Goal: Information Seeking & Learning: Check status

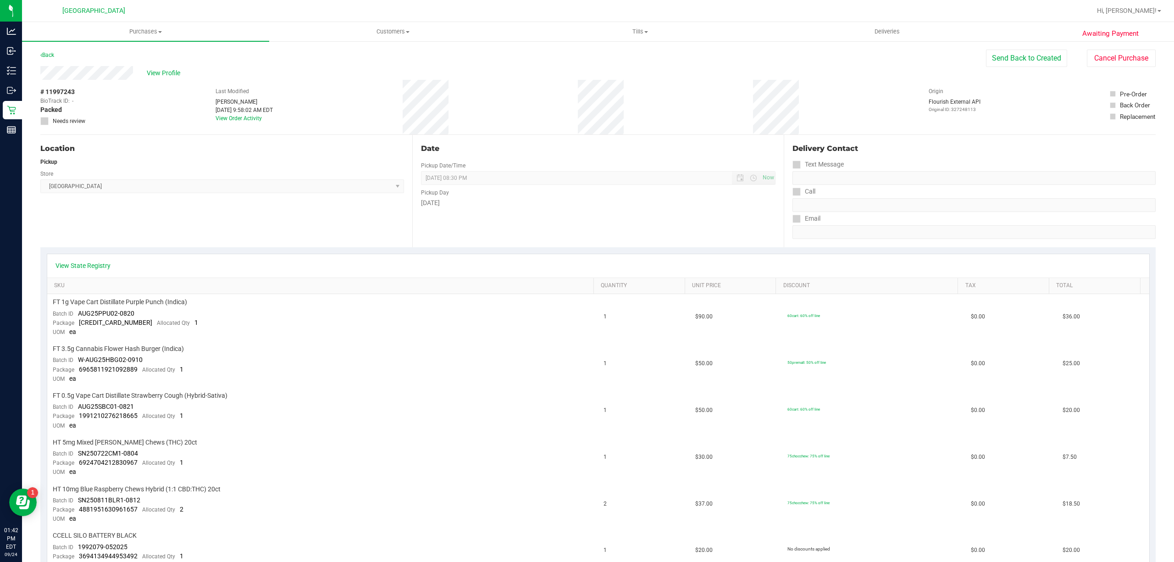
scroll to position [183, 0]
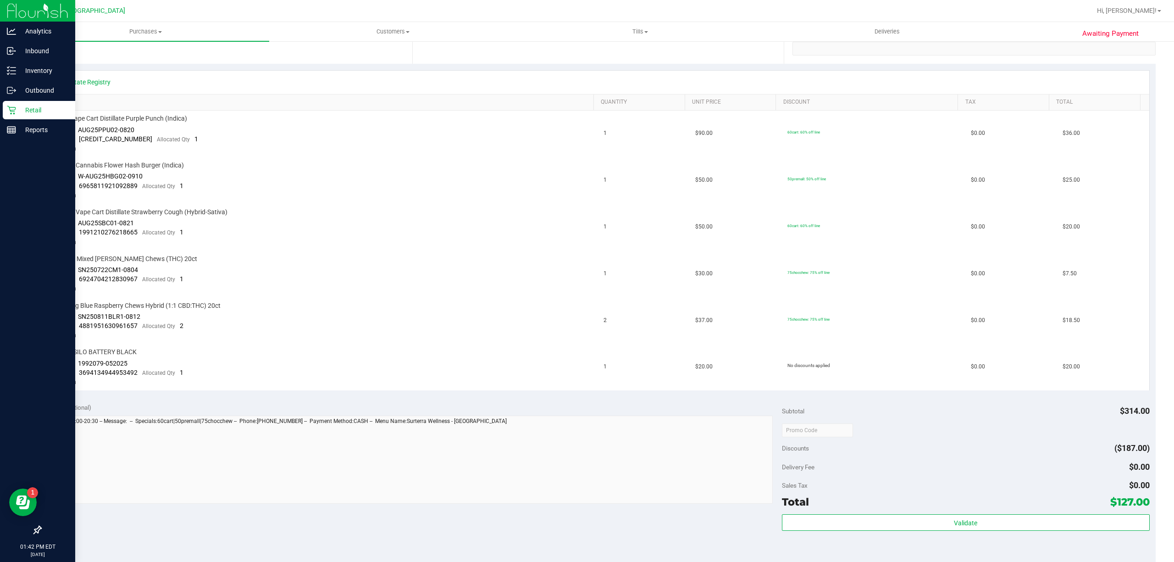
click at [18, 107] on p "Retail" at bounding box center [43, 110] width 55 height 11
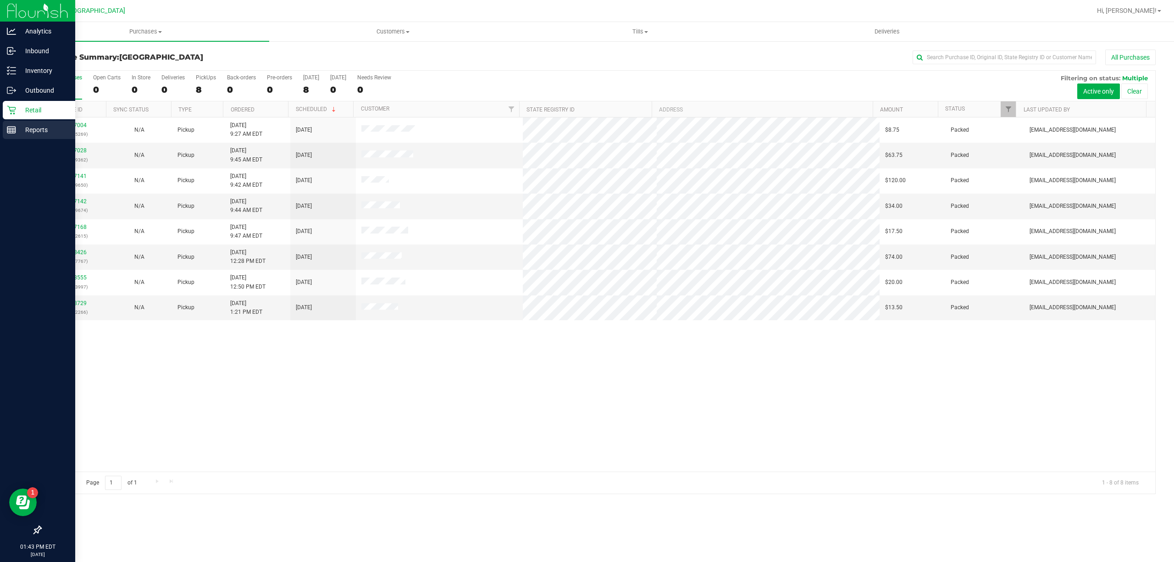
click at [26, 133] on p "Reports" at bounding box center [43, 129] width 55 height 11
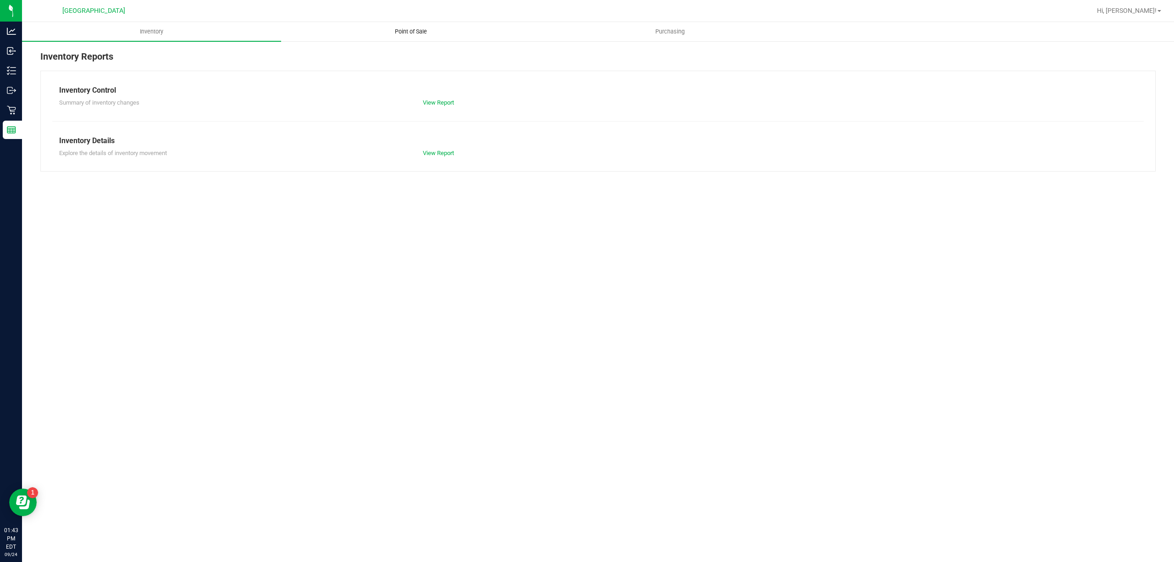
click at [407, 32] on span "Point of Sale" at bounding box center [411, 32] width 57 height 8
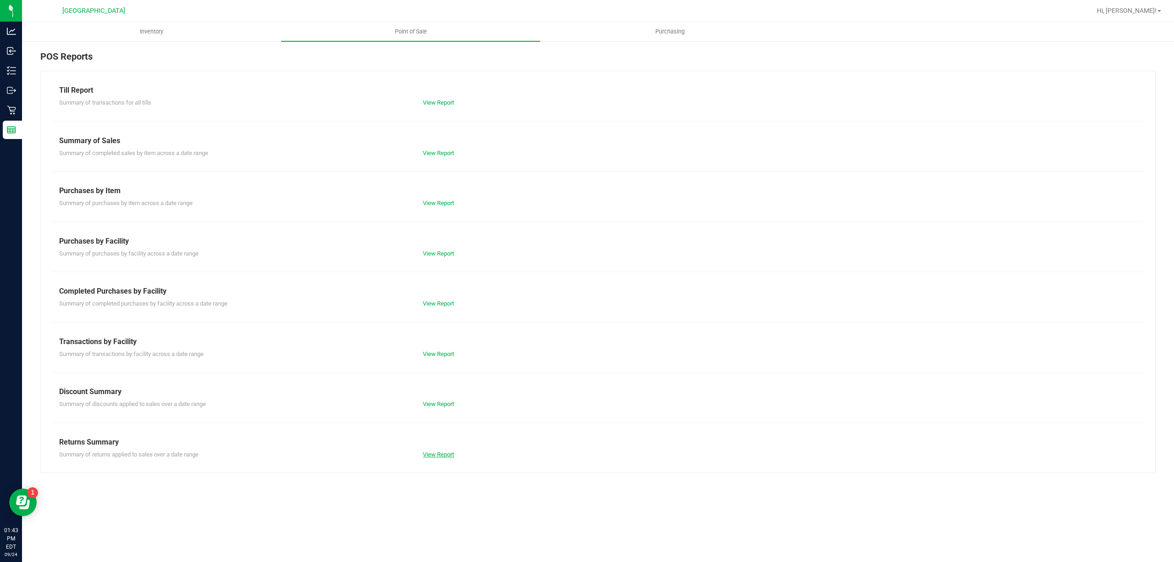
click at [450, 456] on link "View Report" at bounding box center [438, 454] width 31 height 7
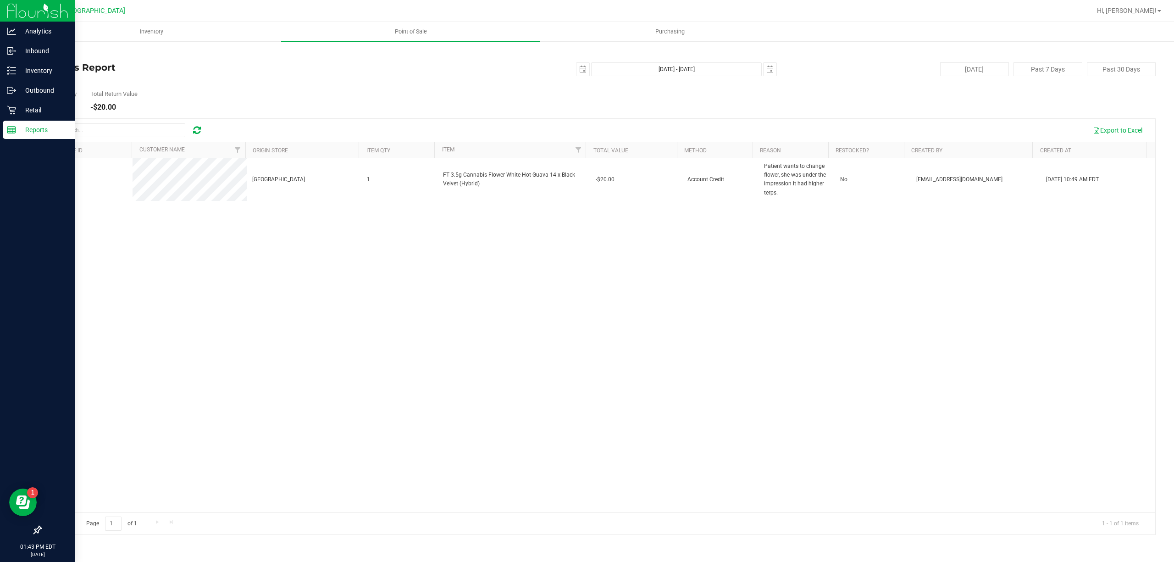
click at [23, 125] on p "Reports" at bounding box center [43, 129] width 55 height 11
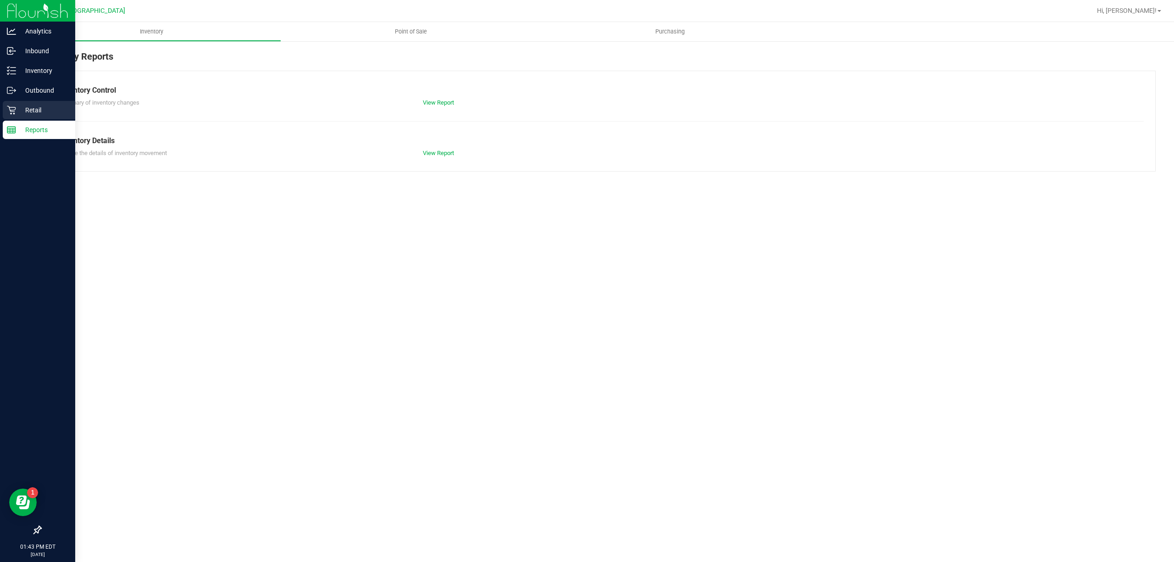
click at [40, 111] on p "Retail" at bounding box center [43, 110] width 55 height 11
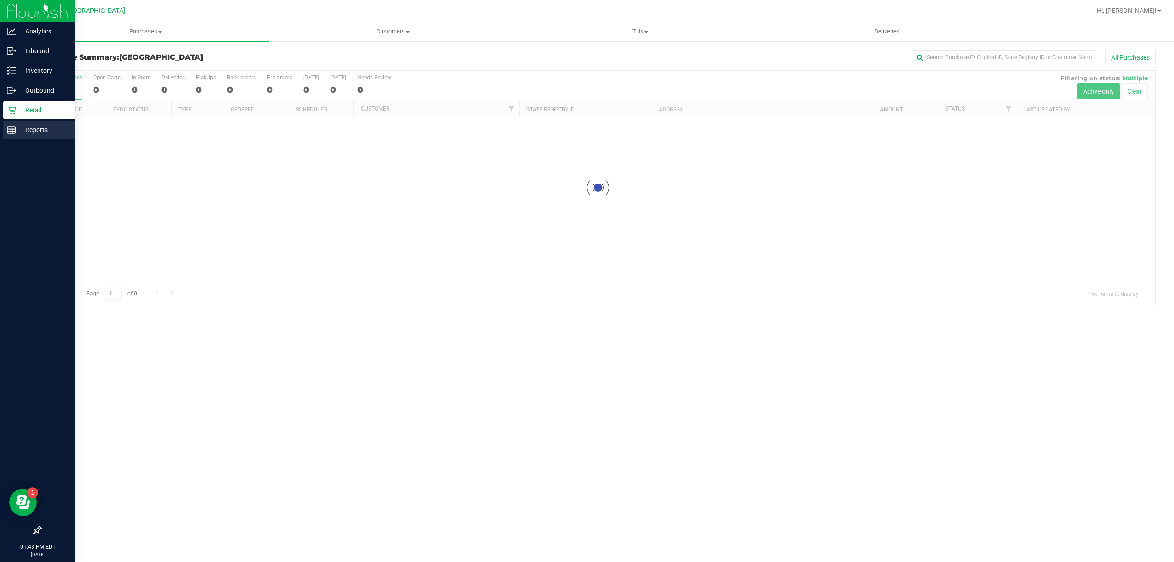
click at [35, 127] on p "Reports" at bounding box center [43, 129] width 55 height 11
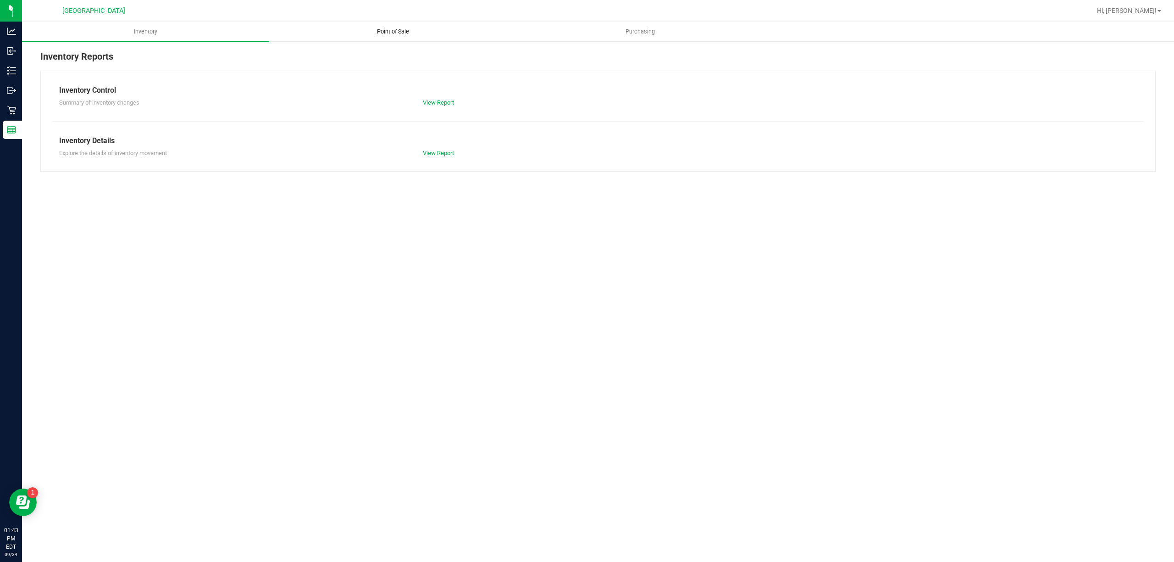
click at [378, 33] on span "Point of Sale" at bounding box center [393, 32] width 57 height 8
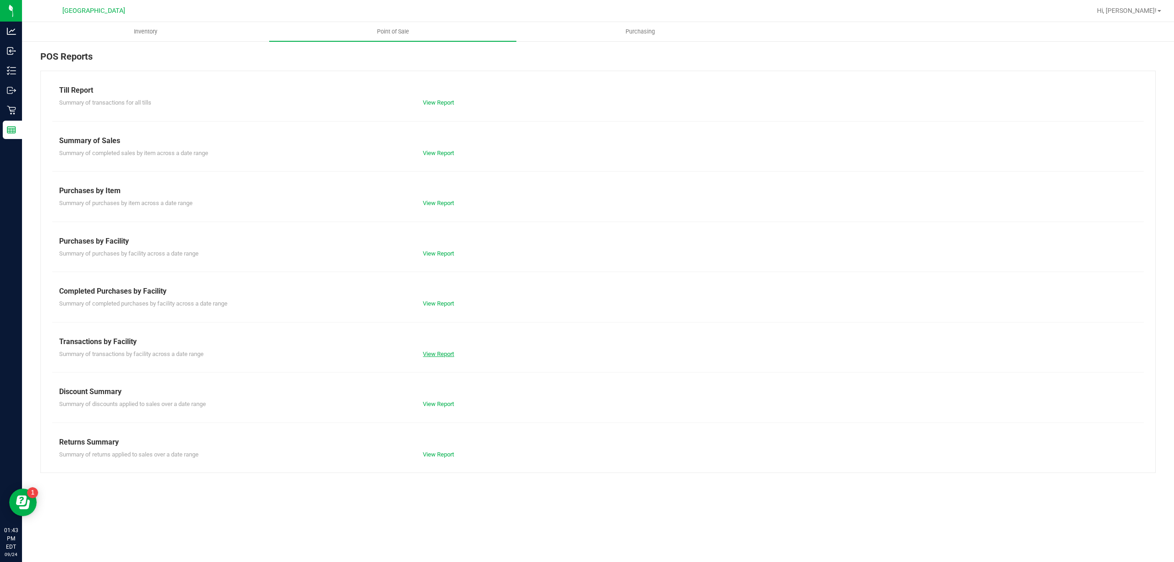
click at [424, 355] on link "View Report" at bounding box center [438, 353] width 31 height 7
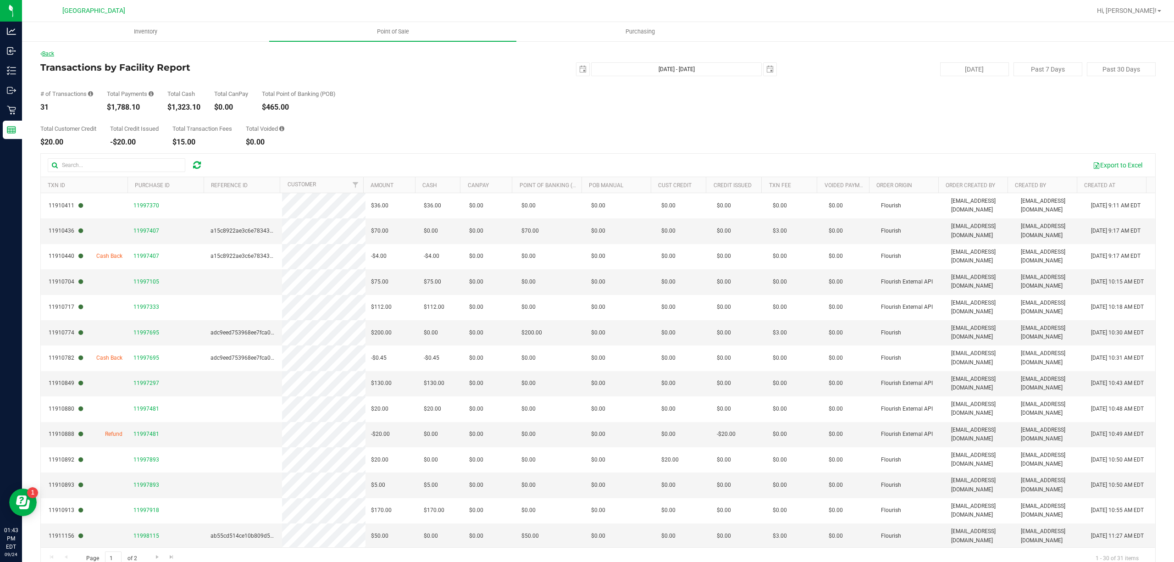
click at [50, 53] on link "Back" at bounding box center [47, 53] width 14 height 6
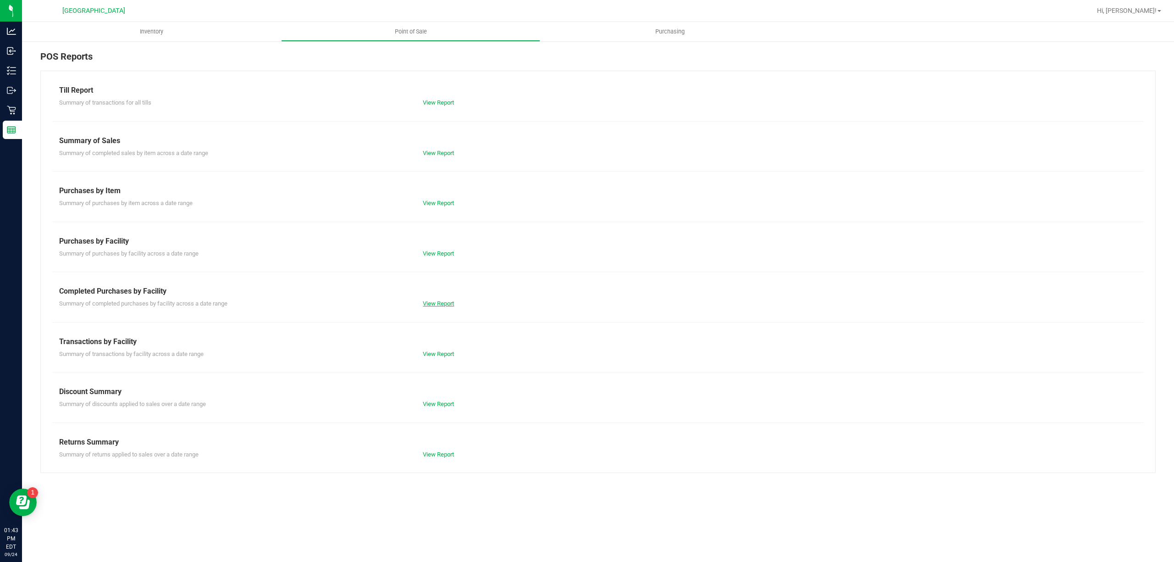
click at [452, 302] on link "View Report" at bounding box center [438, 303] width 31 height 7
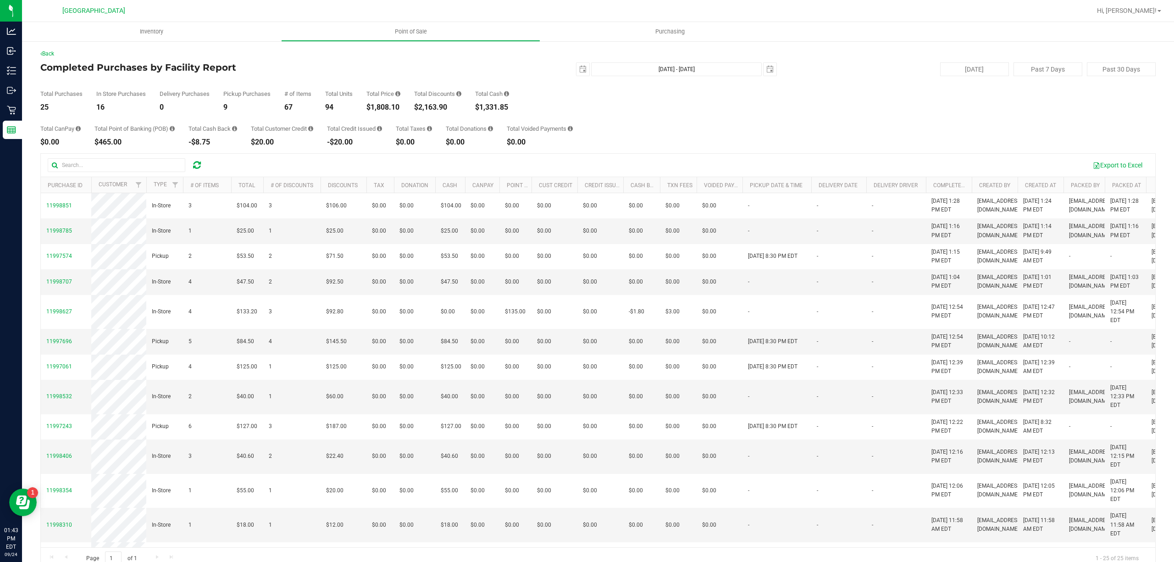
click at [389, 120] on div "Total CanPay $0.00 Total Point of Banking (POB) $465.00 Total Cash Back -$8.75 …" at bounding box center [598, 128] width 1116 height 35
click at [437, 108] on div "$2,163.90" at bounding box center [437, 107] width 47 height 7
